Goal: Check status

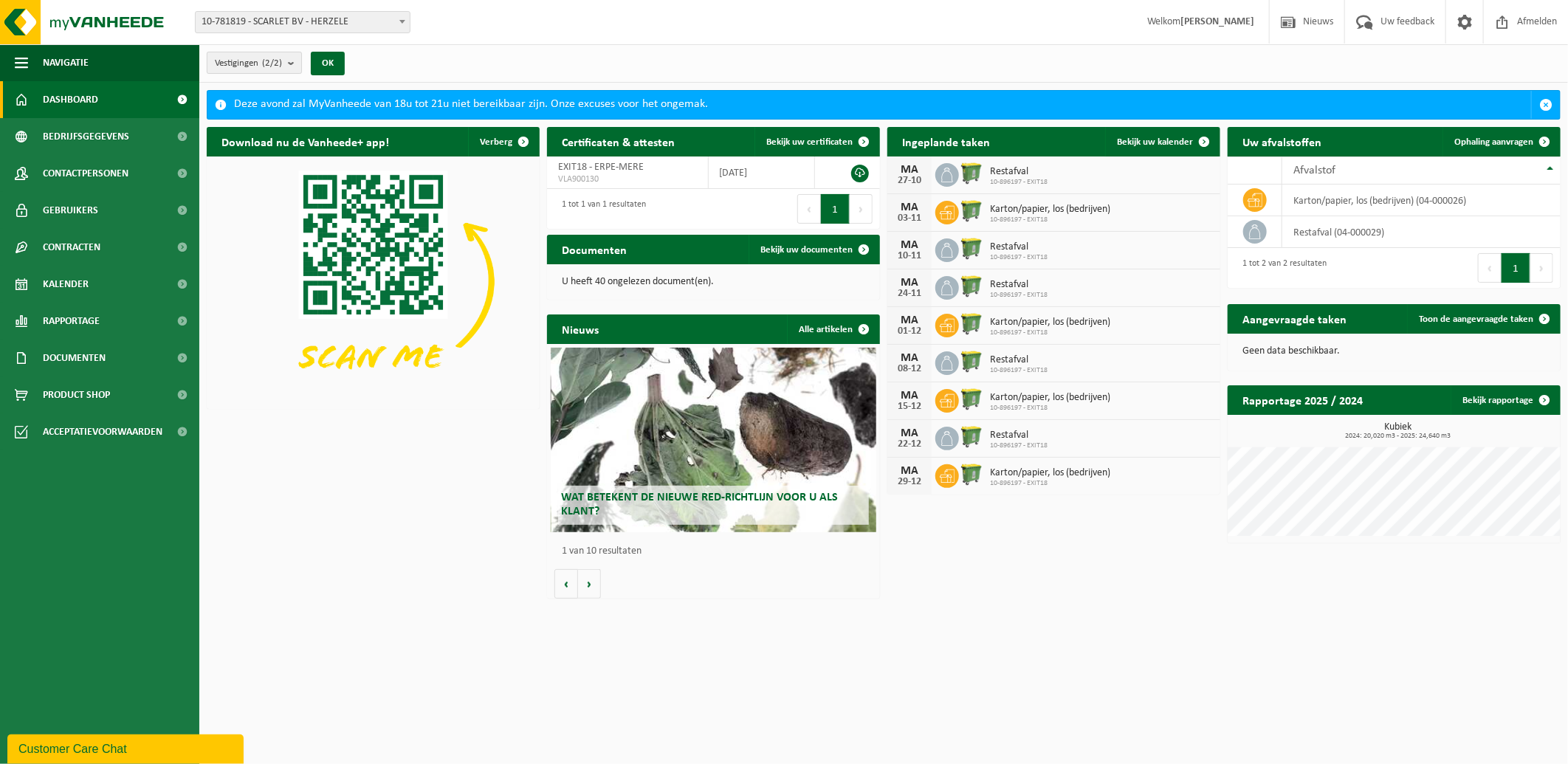
click at [291, 59] on b "submit" at bounding box center [294, 62] width 13 height 20
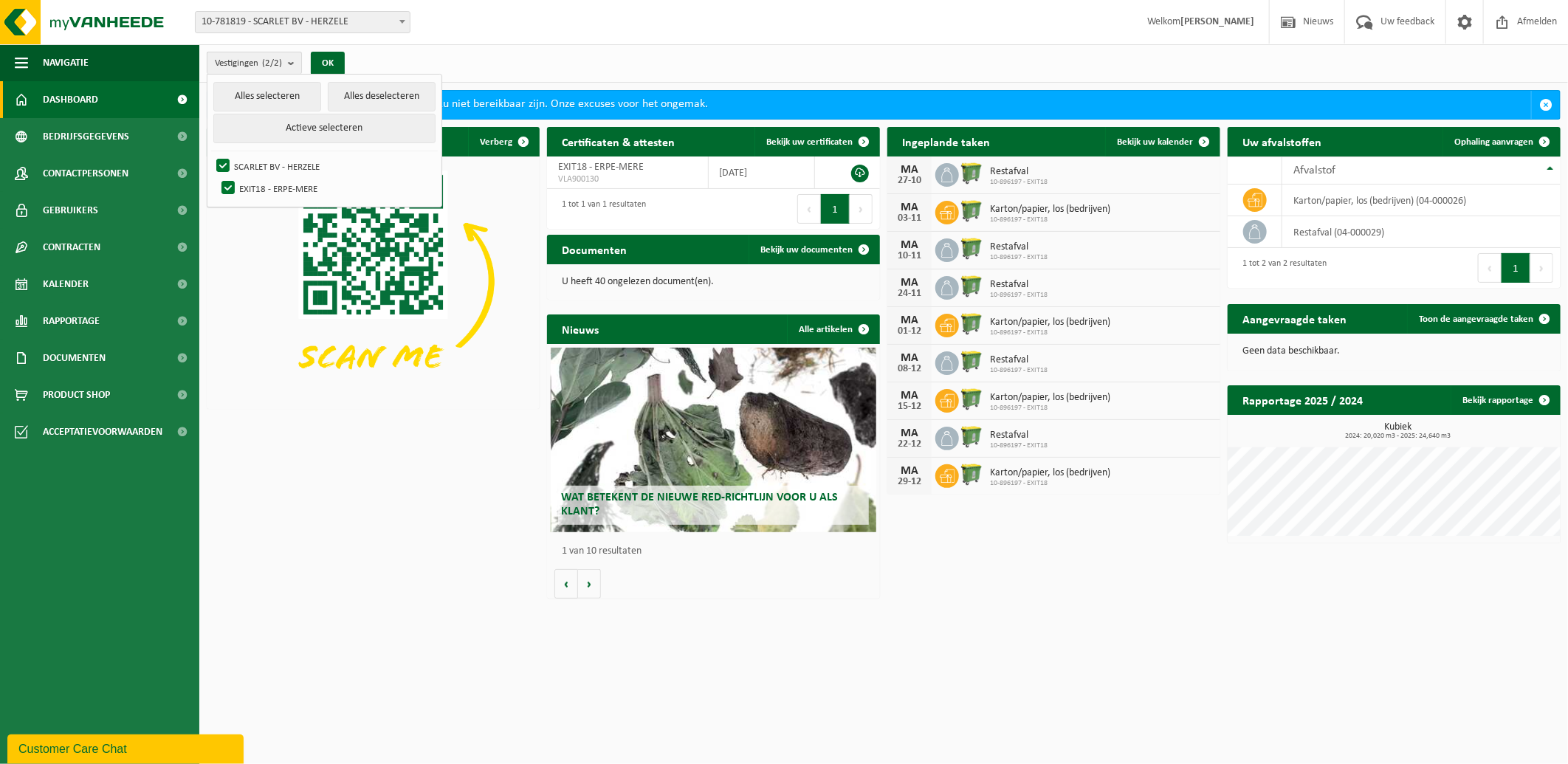
click at [291, 59] on b "submit" at bounding box center [294, 63] width 13 height 21
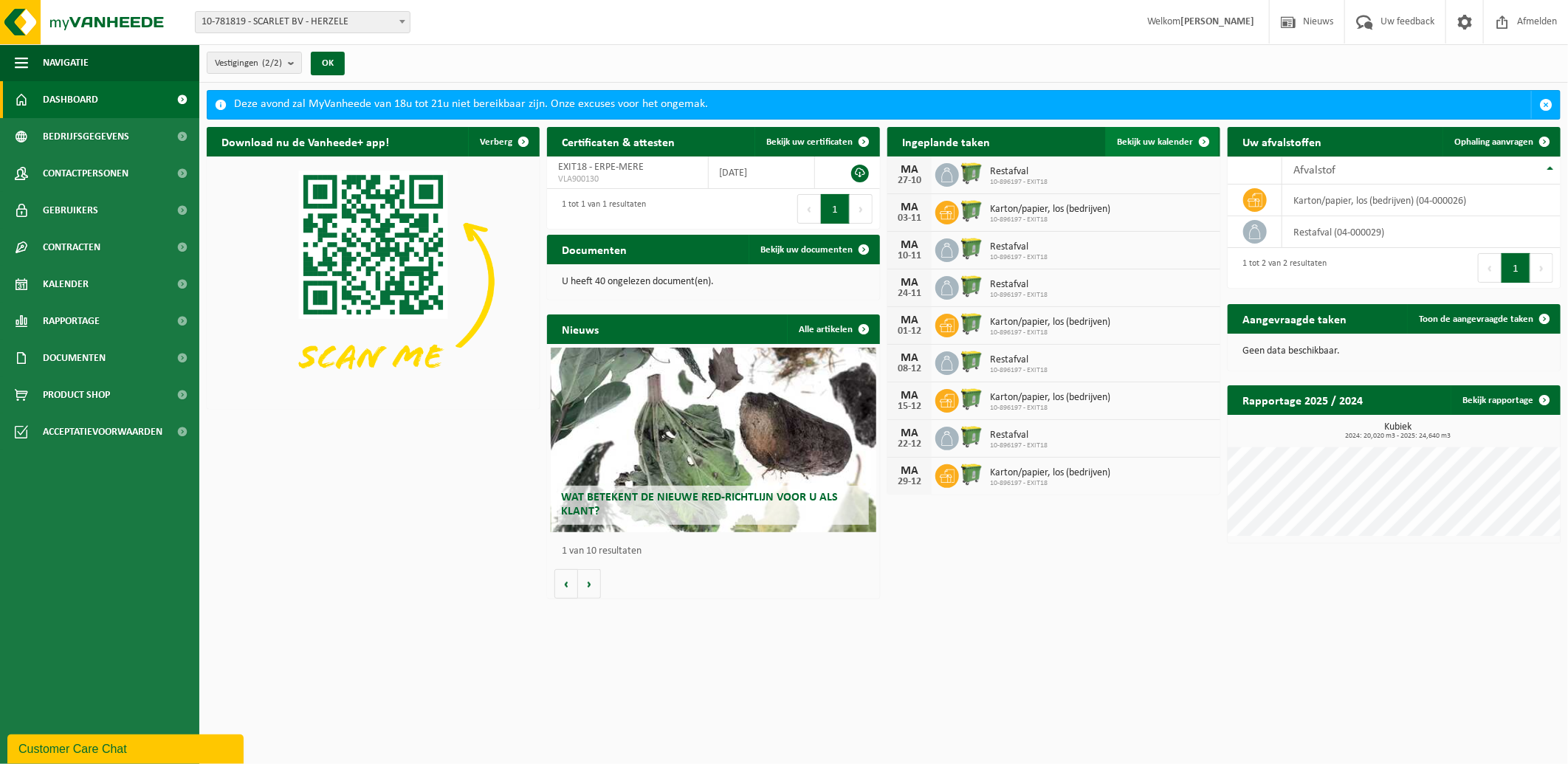
click at [1189, 138] on span at bounding box center [1203, 141] width 29 height 29
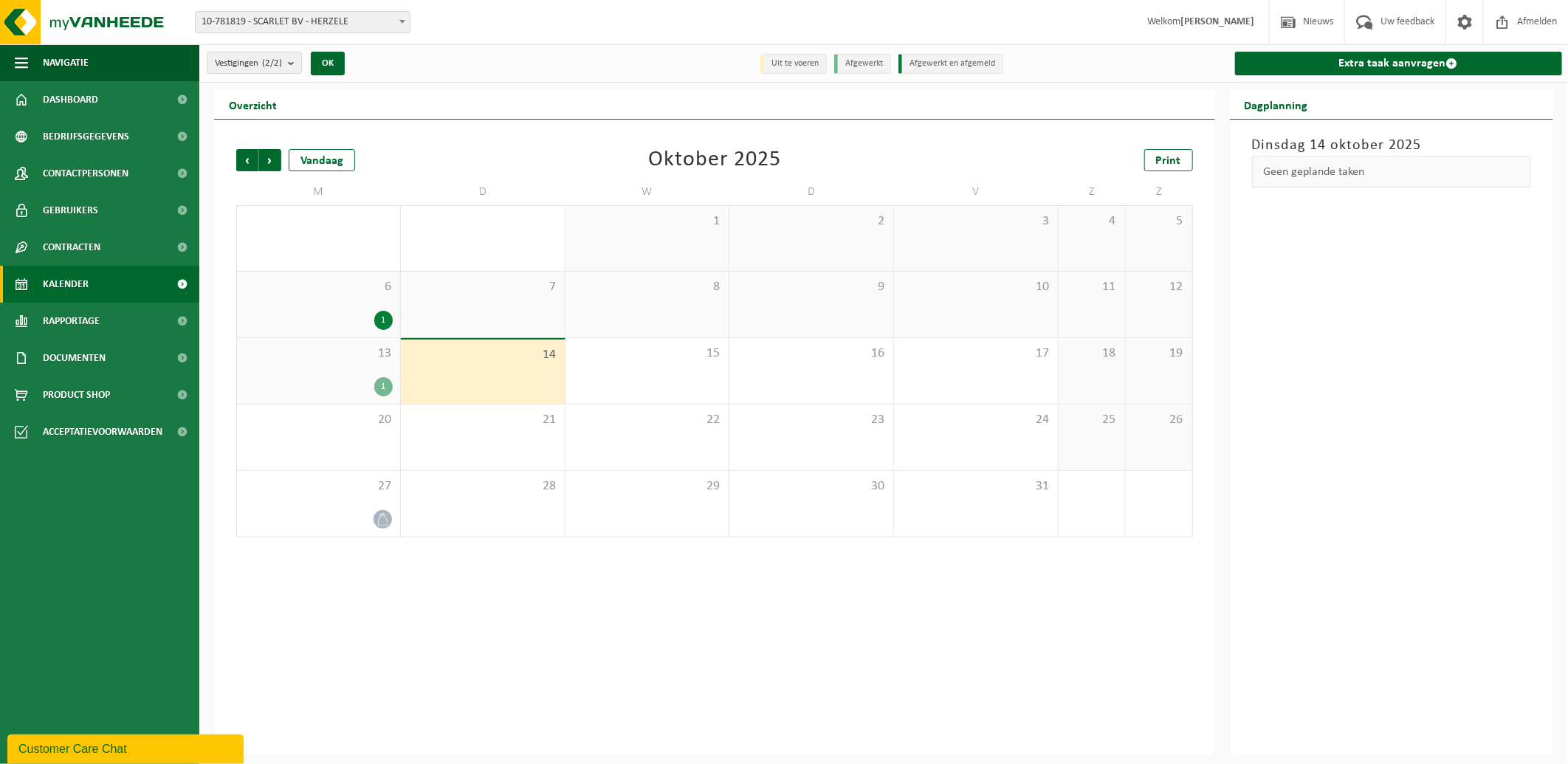
click at [381, 379] on div "1" at bounding box center [383, 387] width 19 height 19
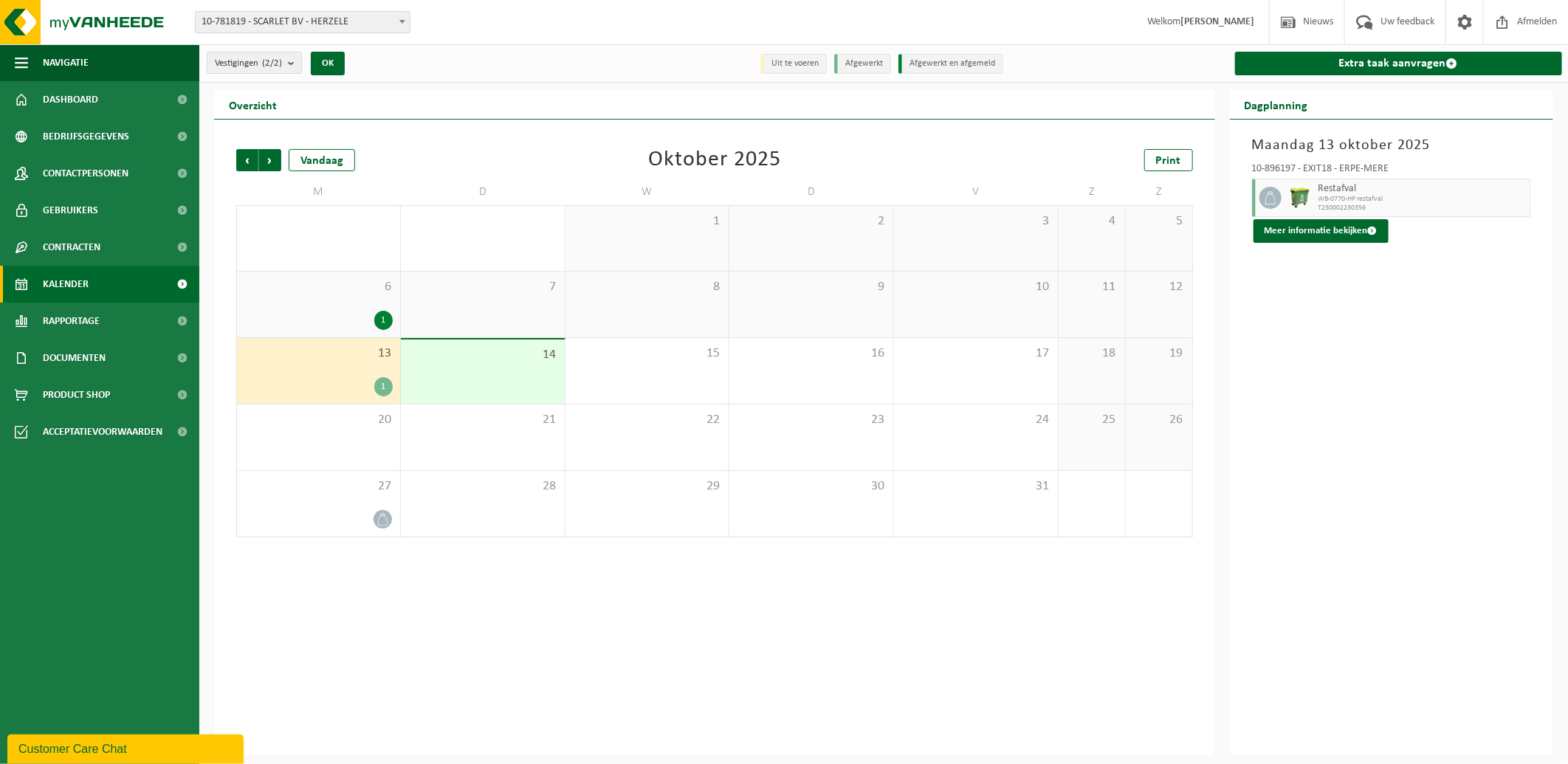
click at [571, 621] on div "Vorige Volgende Vandaag Oktober 2025 Print M D W D V Z Z 29 1 30 1 2 3 4 5 6 1 …" at bounding box center [714, 437] width 1001 height 637
click at [380, 388] on div "1" at bounding box center [383, 387] width 19 height 19
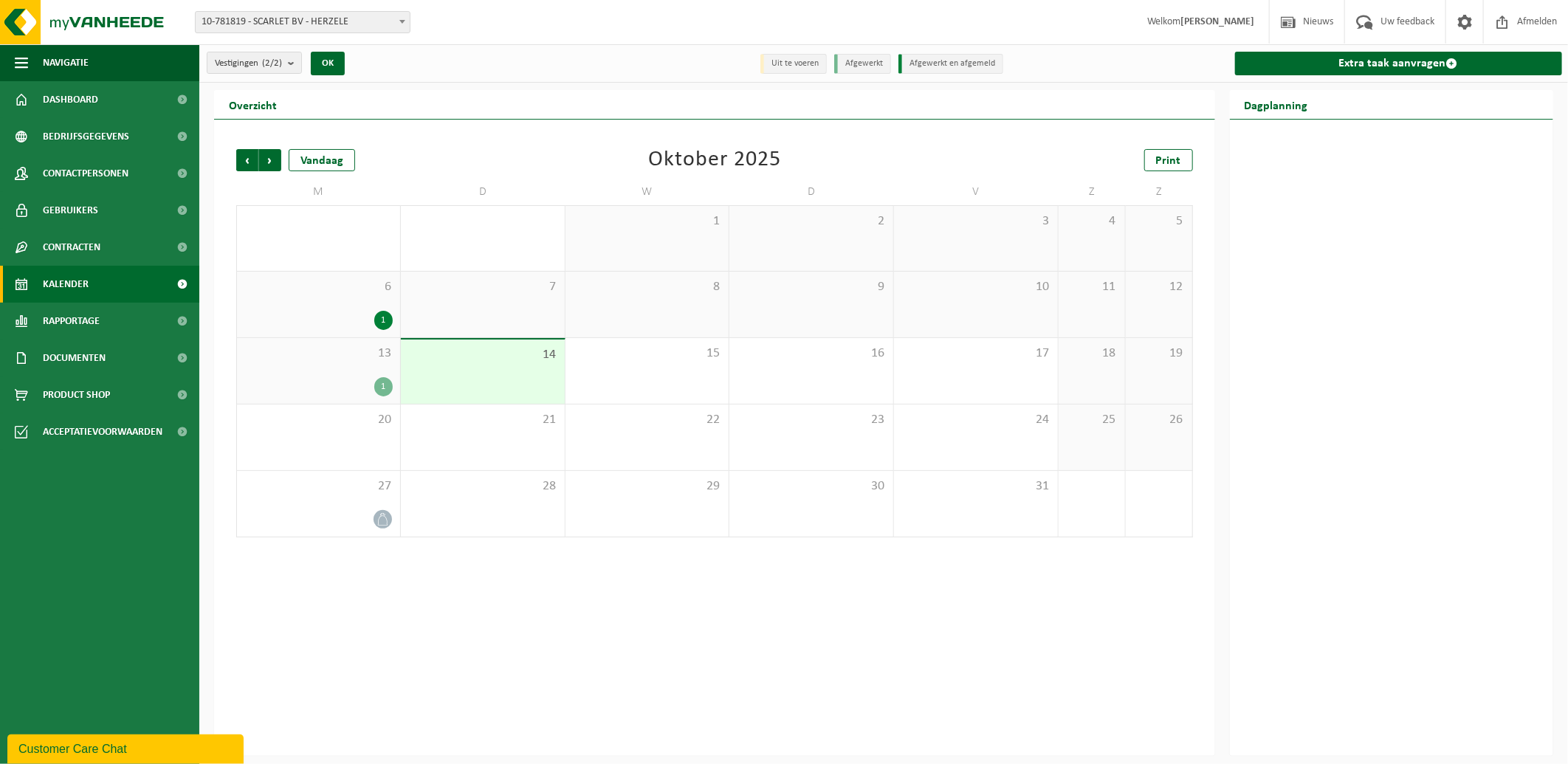
click at [380, 388] on div "1" at bounding box center [383, 387] width 19 height 19
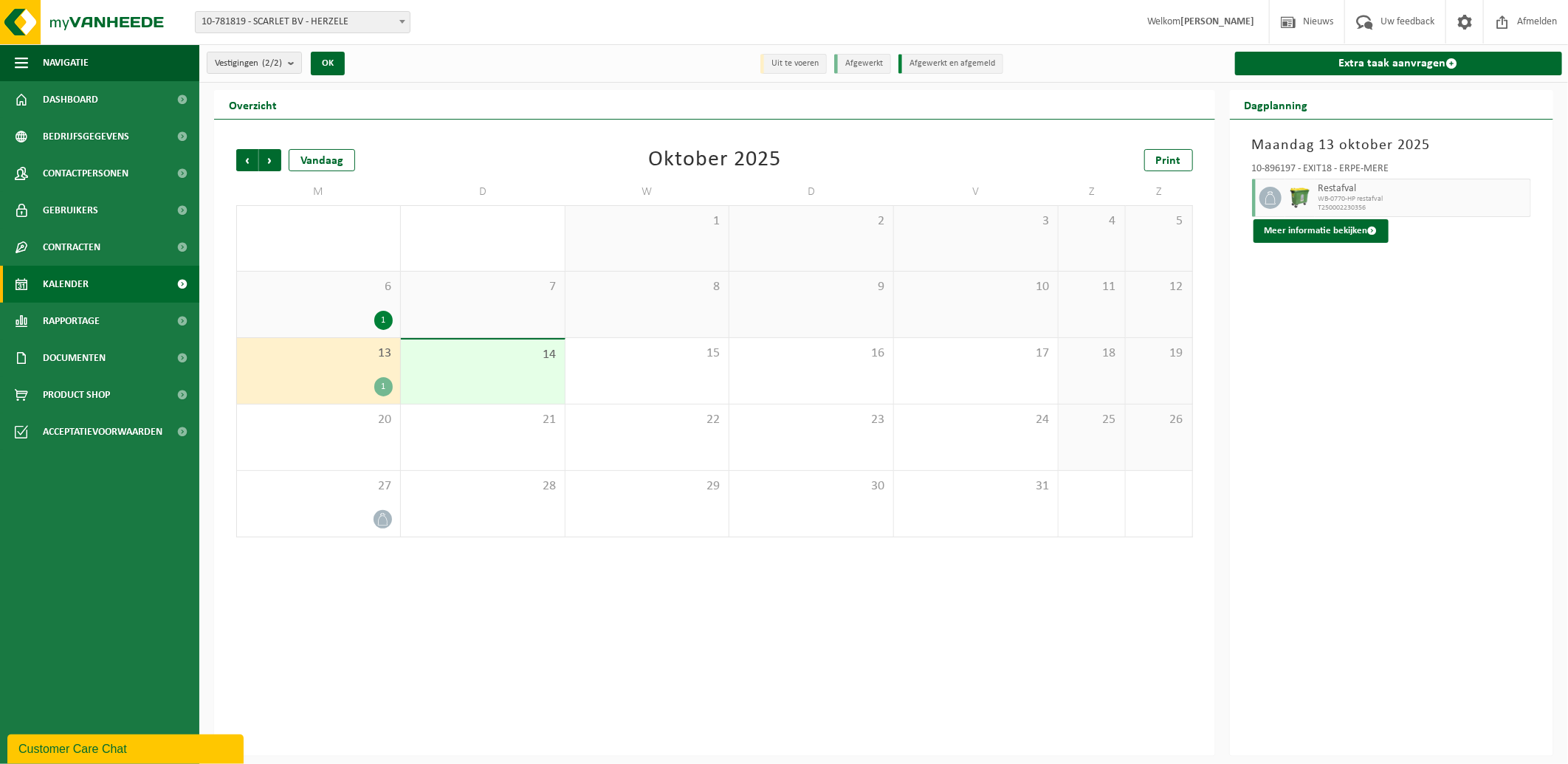
click at [381, 319] on div "1" at bounding box center [383, 321] width 19 height 19
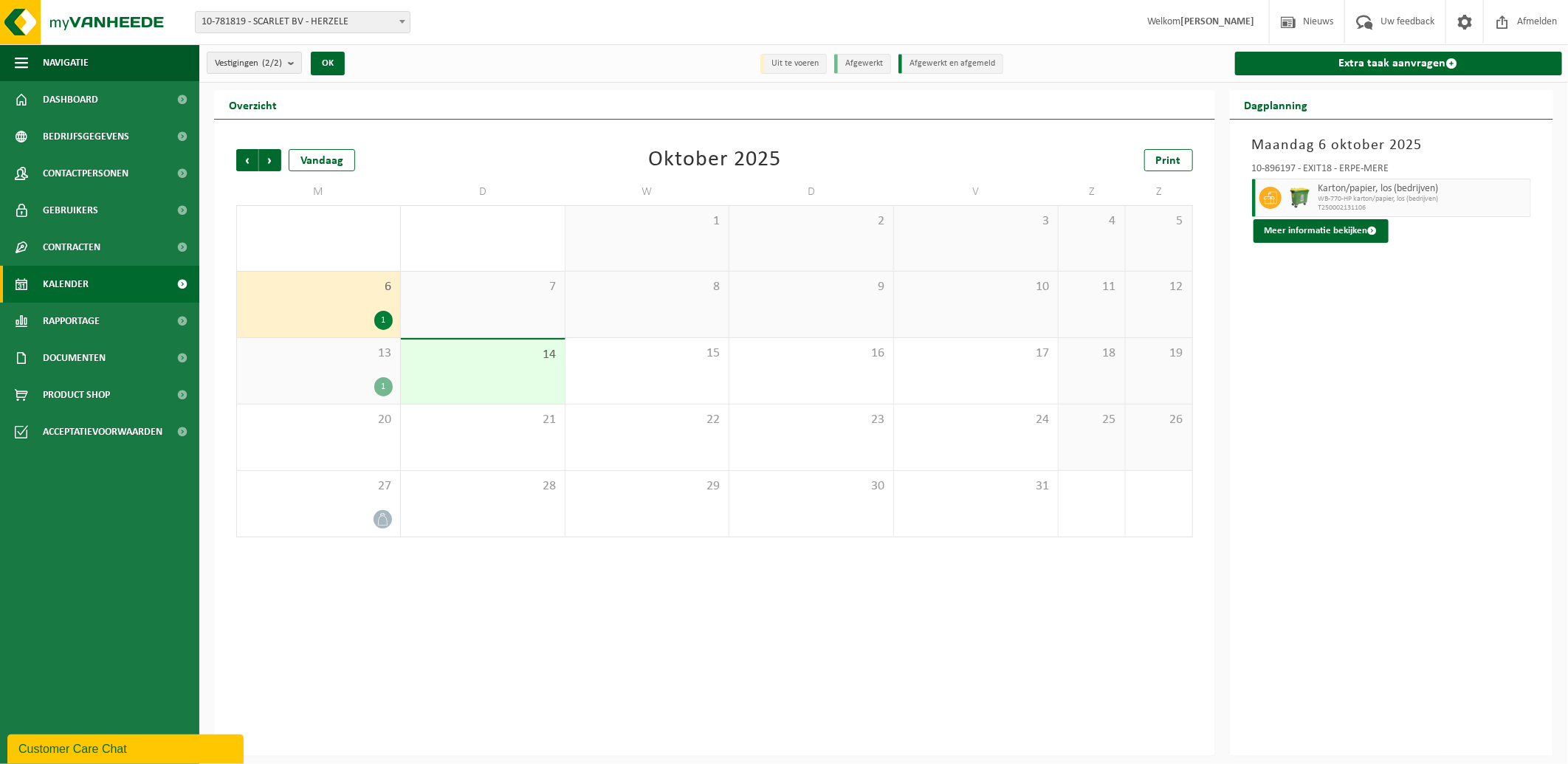
click at [381, 319] on div "1" at bounding box center [383, 321] width 19 height 19
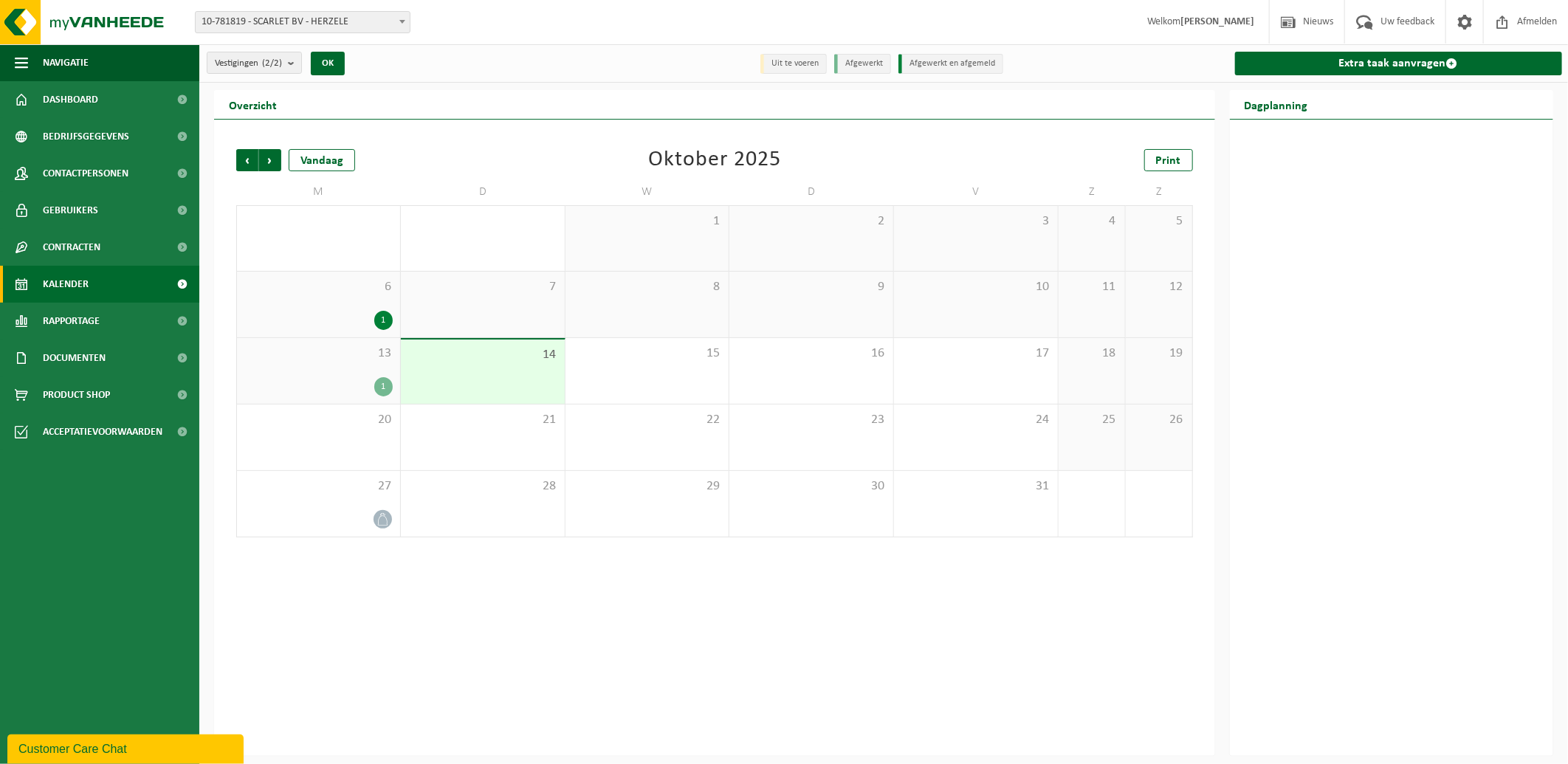
click at [381, 319] on div "1" at bounding box center [383, 321] width 19 height 19
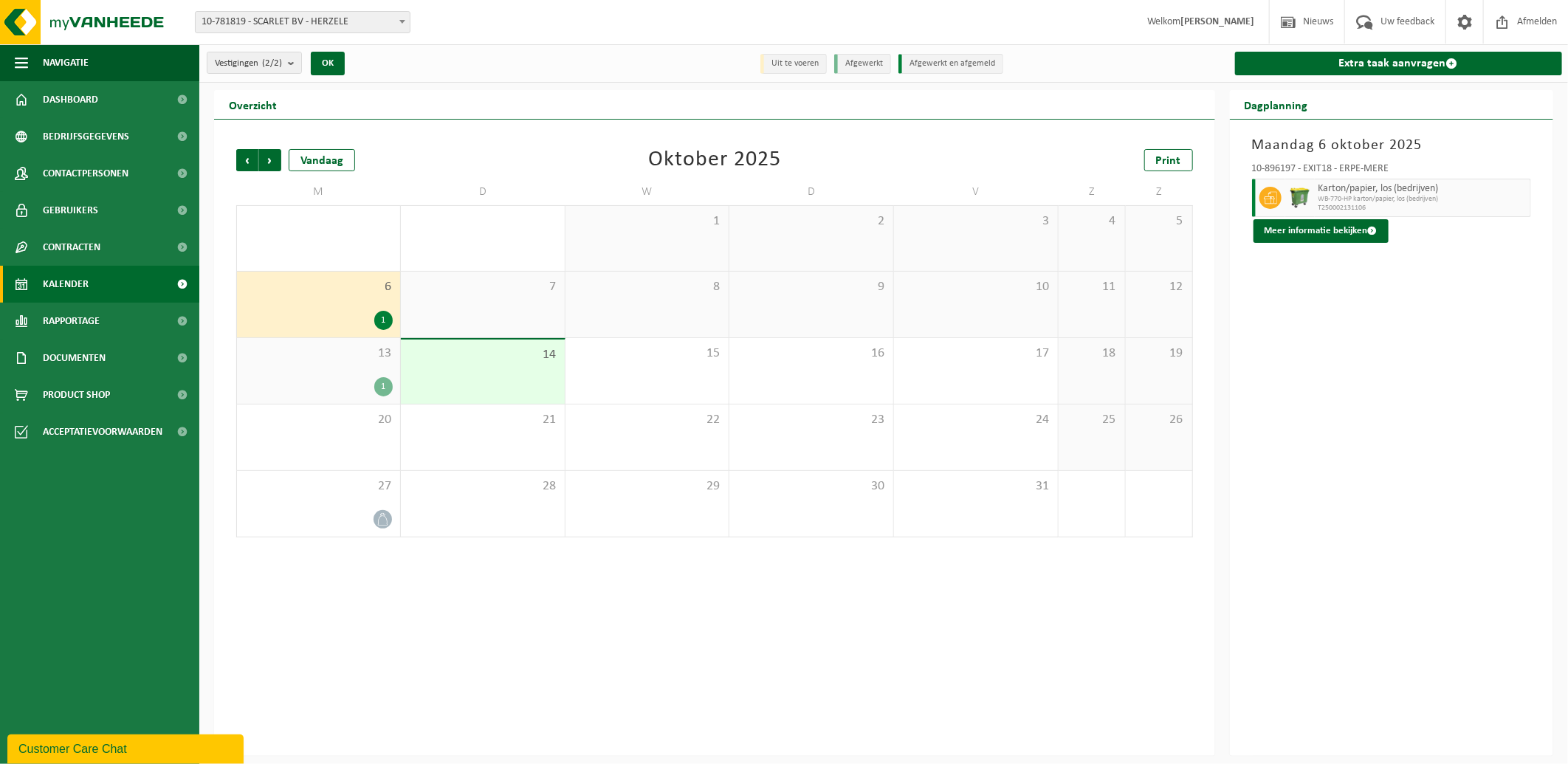
click at [379, 316] on div "1" at bounding box center [383, 321] width 19 height 19
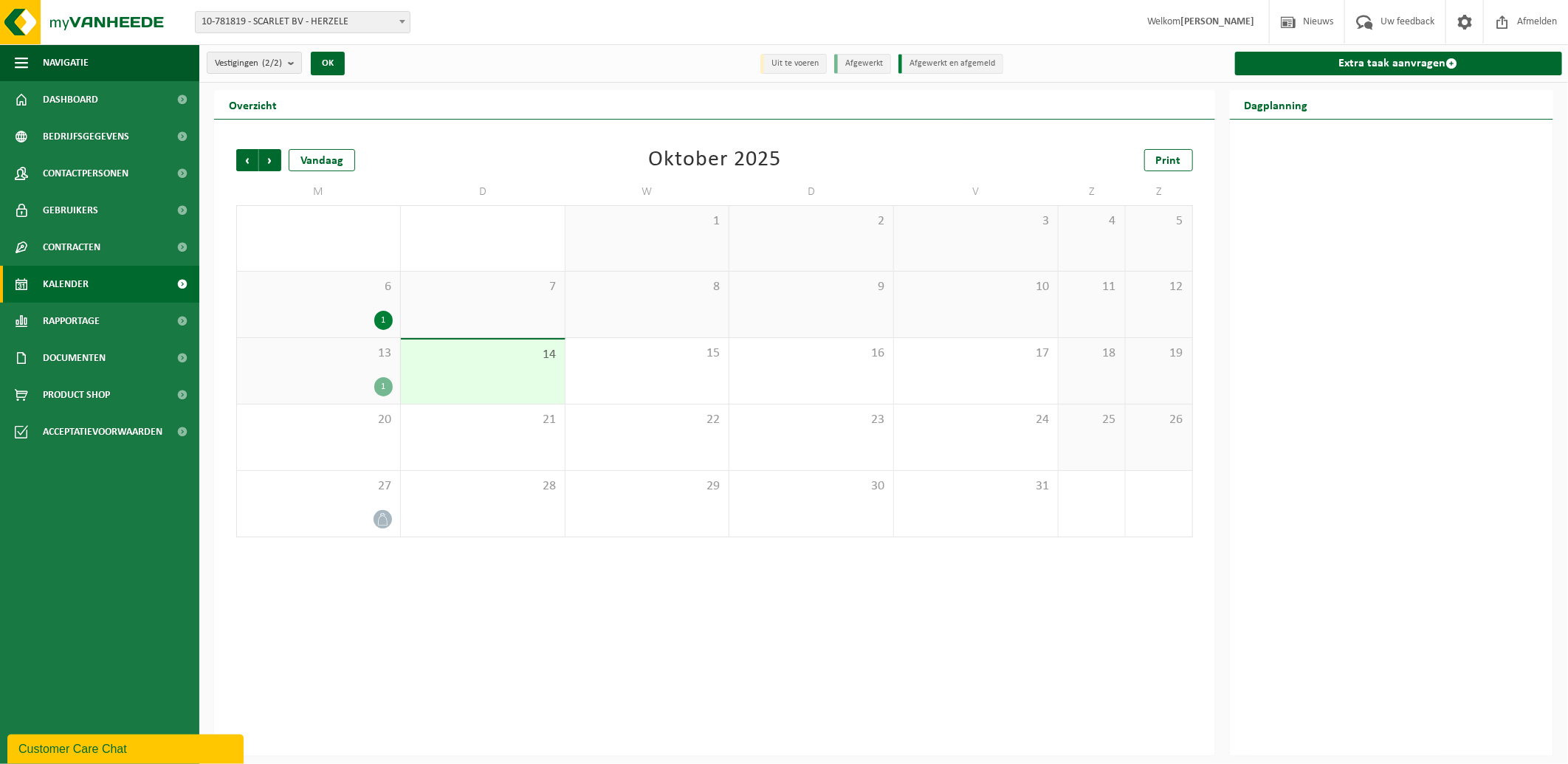
click at [385, 317] on div "1" at bounding box center [383, 321] width 19 height 19
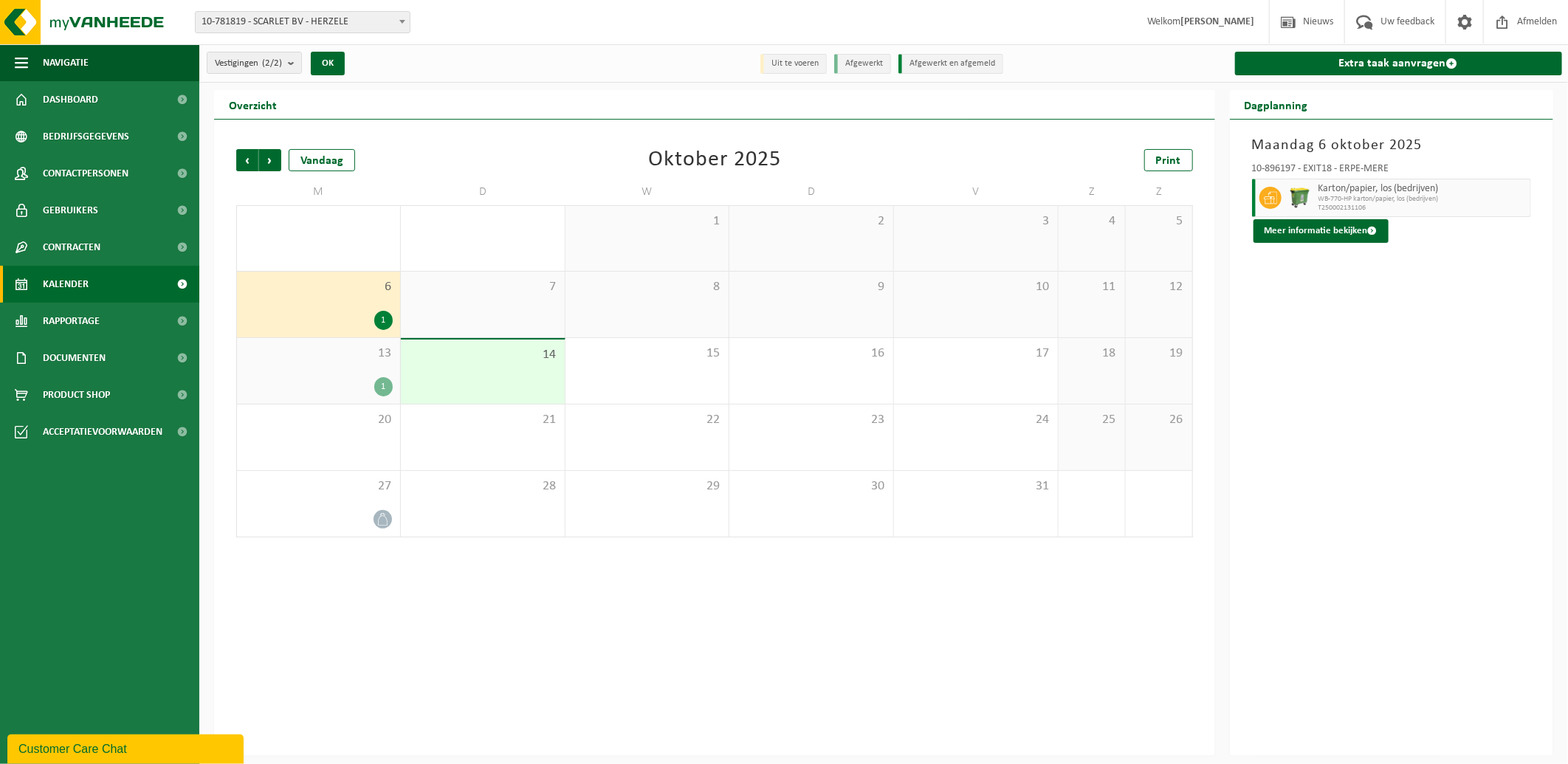
click at [385, 384] on div "1" at bounding box center [383, 387] width 19 height 19
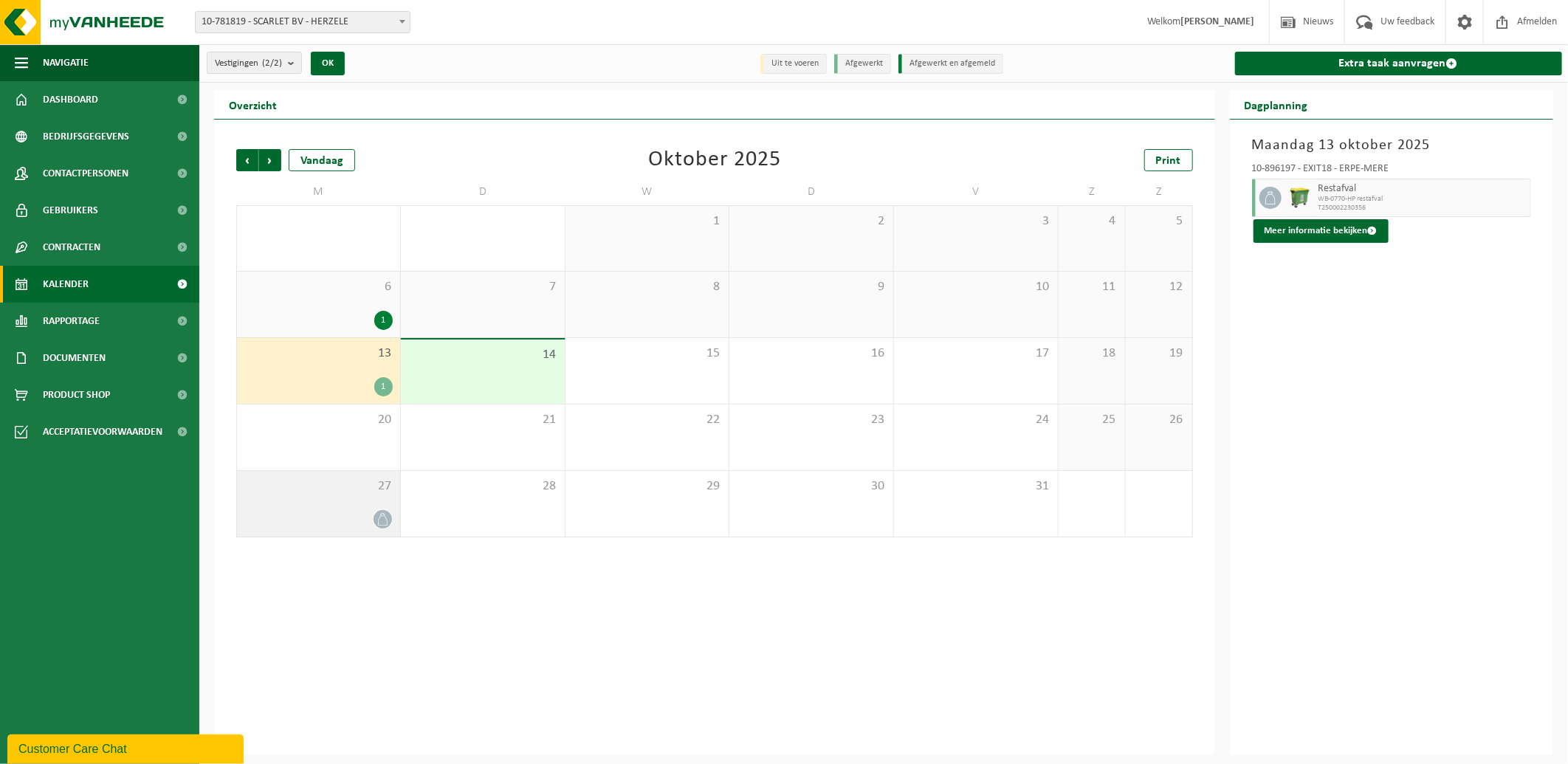
click at [380, 519] on icon at bounding box center [382, 519] width 12 height 12
